Goal: Task Accomplishment & Management: Complete application form

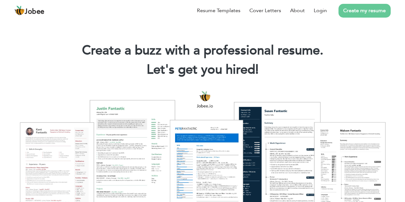
click at [327, 1] on header "Jobee Resume Templates Cover Letters About Login Create my resume" at bounding box center [202, 10] width 405 height 20
click at [325, 9] on link "Login" at bounding box center [320, 11] width 13 height 8
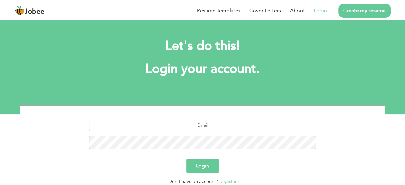
click at [177, 119] on input "text" at bounding box center [202, 125] width 227 height 13
type input "[EMAIL_ADDRESS][DOMAIN_NAME]"
click at [209, 166] on button "Login" at bounding box center [202, 166] width 32 height 14
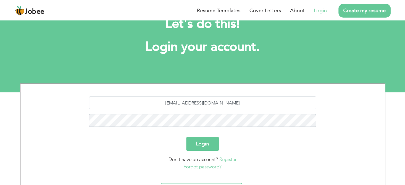
scroll to position [32, 0]
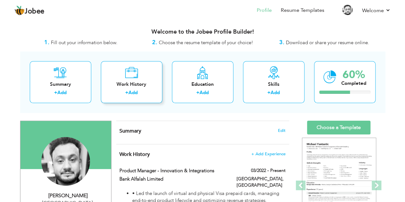
click at [133, 98] on div "Work History + Add" at bounding box center [131, 82] width 61 height 42
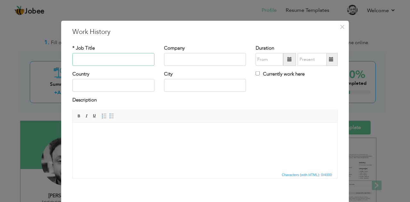
click at [122, 61] on input "text" at bounding box center [113, 59] width 82 height 13
type input "Product Manager"
type input "Deem Financials"
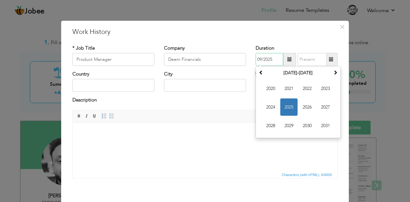
click at [284, 108] on span "2025" at bounding box center [288, 107] width 17 height 17
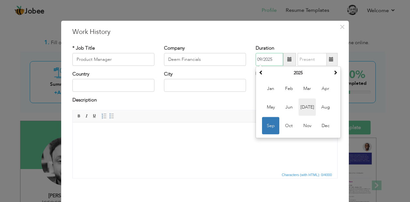
click at [306, 108] on span "[DATE]" at bounding box center [306, 107] width 17 height 17
type input "07/2025"
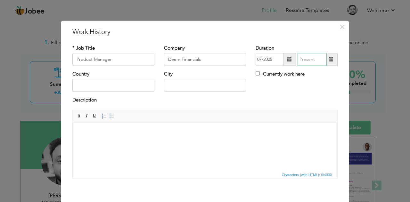
type input "09/2025"
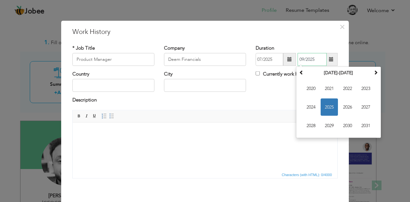
click at [314, 58] on input "09/2025" at bounding box center [311, 59] width 29 height 13
click at [310, 23] on div "× Work History * Job Title Product Manager Company Deem Financials Duration 07/…" at bounding box center [205, 125] width 288 height 210
drag, startPoint x: 313, startPoint y: 57, endPoint x: 292, endPoint y: 58, distance: 21.2
click at [292, 58] on div "07/2025 09/2025 [DATE] Su Mo Tu We Th Fr Sa 31 1 2 3 4 5 6 7 8 9 10 11 12 13 14…" at bounding box center [297, 59] width 82 height 13
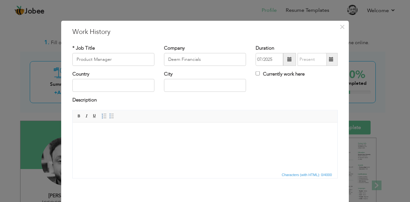
click at [284, 36] on h3 "Work History" at bounding box center [204, 32] width 265 height 10
click at [270, 79] on div "Currently work here" at bounding box center [297, 77] width 92 height 13
click at [243, 69] on div "Company Deem Financials" at bounding box center [205, 58] width 92 height 26
click at [258, 73] on label "Currently work here" at bounding box center [280, 74] width 49 height 7
click at [258, 73] on input "Currently work here" at bounding box center [258, 73] width 4 height 4
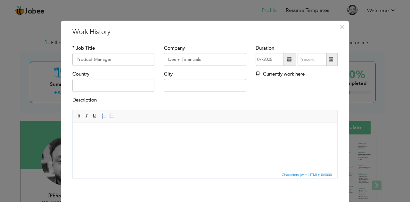
checkbox input "true"
click at [100, 82] on input "text" at bounding box center [113, 85] width 82 height 13
click at [123, 85] on input "text" at bounding box center [113, 85] width 82 height 13
type input "[GEOGRAPHIC_DATA]"
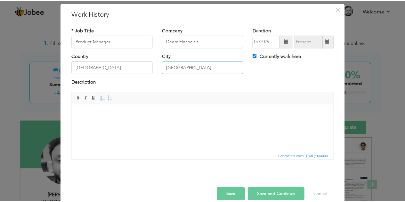
scroll to position [28, 0]
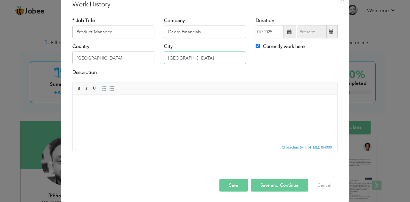
type input "[GEOGRAPHIC_DATA]"
click at [232, 185] on button "Save" at bounding box center [233, 185] width 29 height 13
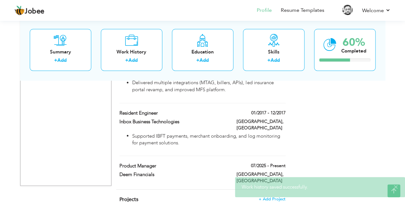
scroll to position [513, 0]
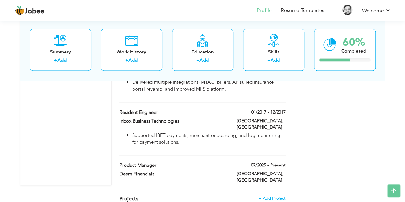
drag, startPoint x: 281, startPoint y: 147, endPoint x: 279, endPoint y: 108, distance: 38.8
drag, startPoint x: 278, startPoint y: 126, endPoint x: 266, endPoint y: 78, distance: 49.9
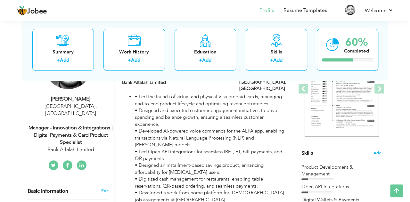
scroll to position [0, 0]
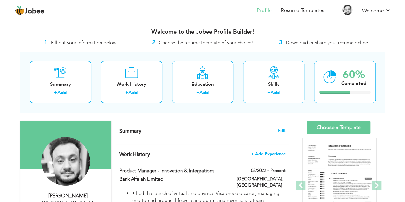
click at [275, 153] on span "+ Add Experience" at bounding box center [268, 154] width 35 height 4
checkbox input "false"
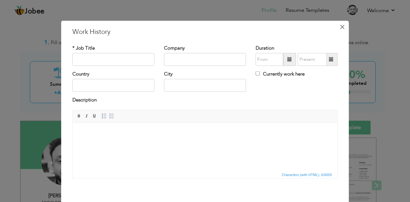
click at [340, 24] on span "×" at bounding box center [341, 27] width 5 height 12
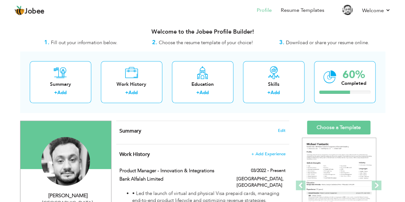
click at [273, 128] on h4 "Summary Edit" at bounding box center [202, 131] width 166 height 6
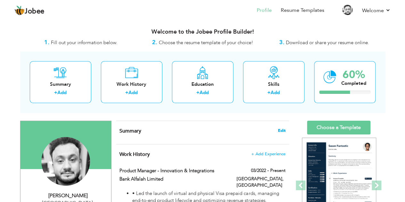
click at [279, 129] on span "Edit" at bounding box center [282, 130] width 8 height 4
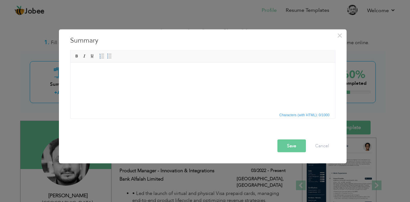
click at [333, 32] on div "× Summary Rich Text Editor, summaryEditor Editor toolbars Basic Styles Bold Ita…" at bounding box center [203, 96] width 288 height 134
click at [338, 35] on span "×" at bounding box center [339, 35] width 5 height 12
